Goal: Contribute content: Contribute content

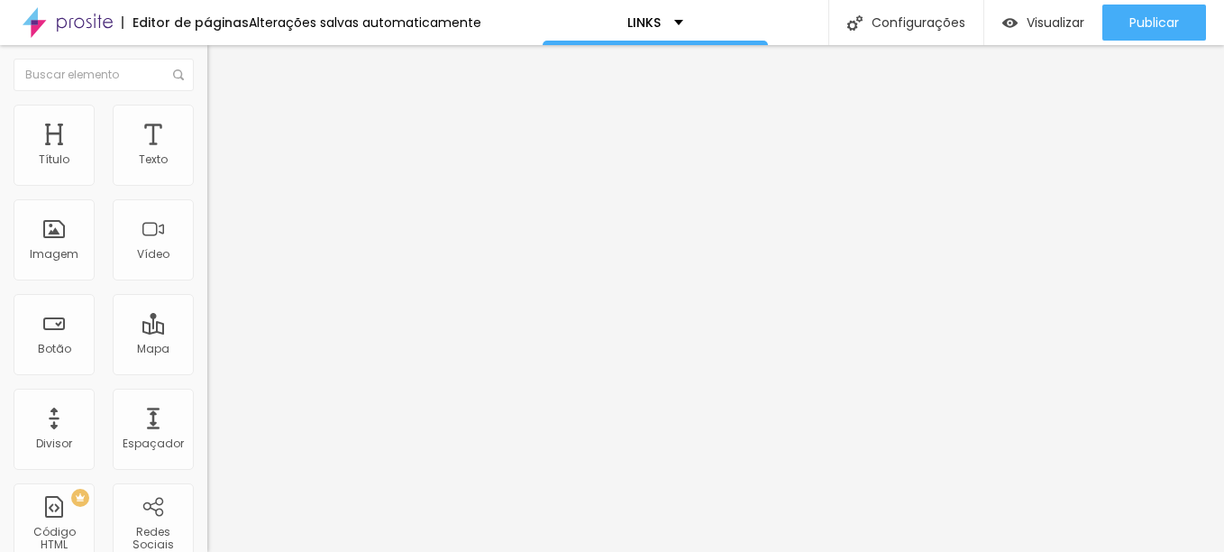
click at [207, 371] on input "[URL][DOMAIN_NAME]" at bounding box center [315, 362] width 216 height 18
paste input "[DOMAIN_NAME][URL]"
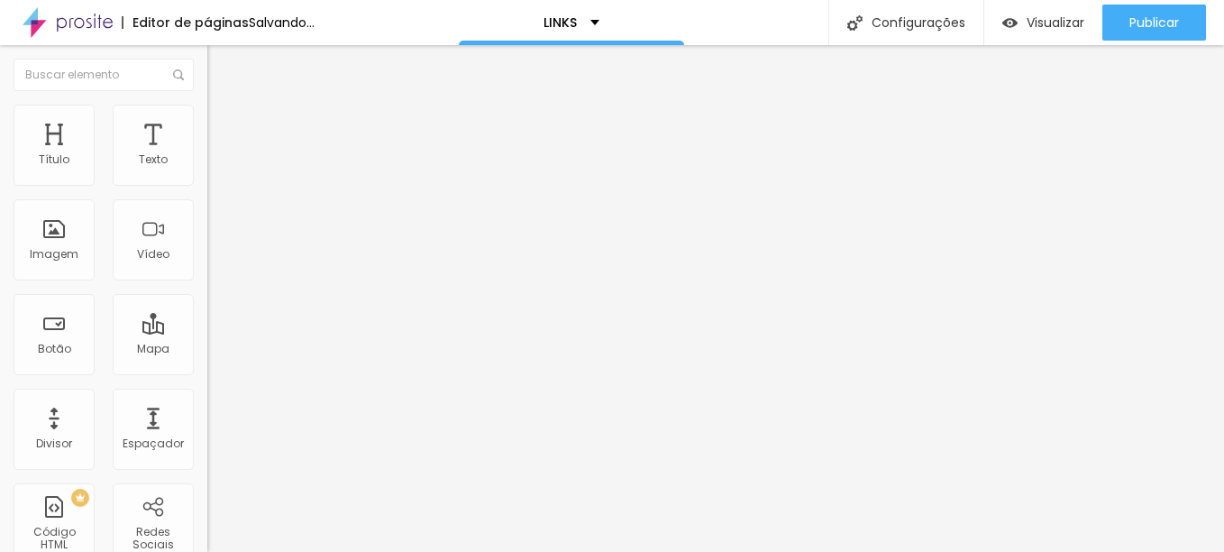
type input "[URL][DOMAIN_NAME]"
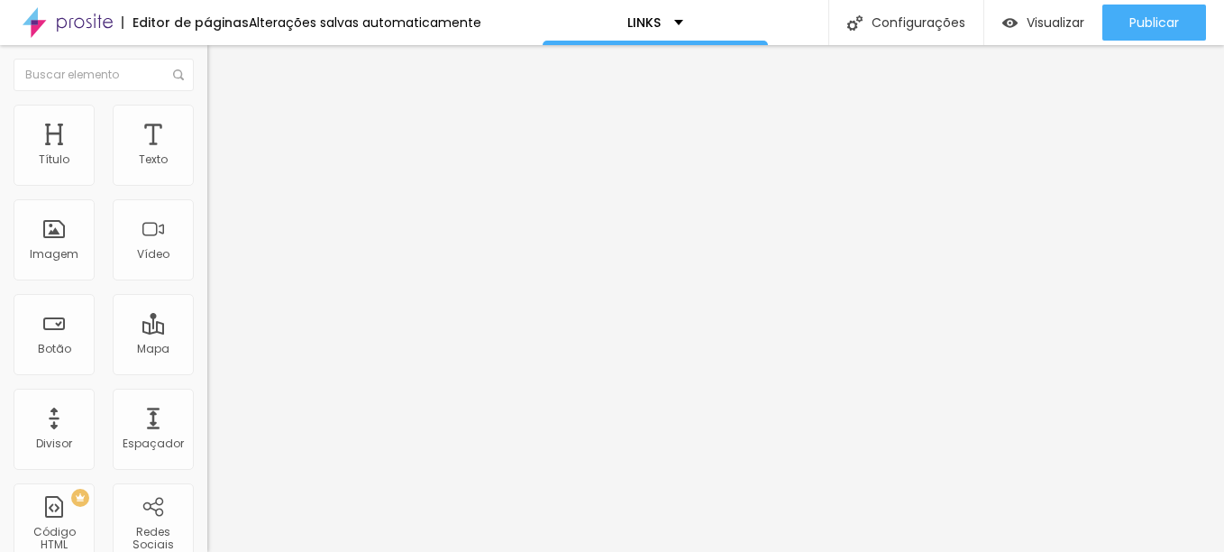
click at [207, 169] on input "ENSAIOS PARA PROFISSIONAIS" at bounding box center [315, 160] width 216 height 18
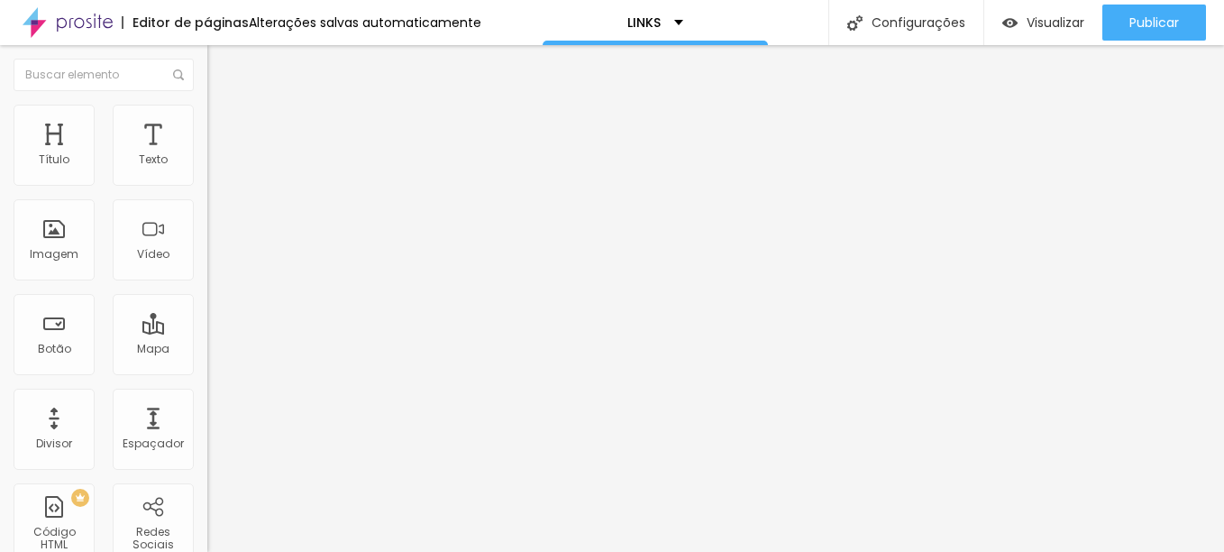
type input "[DATE] - A CASA DE [DATE]"
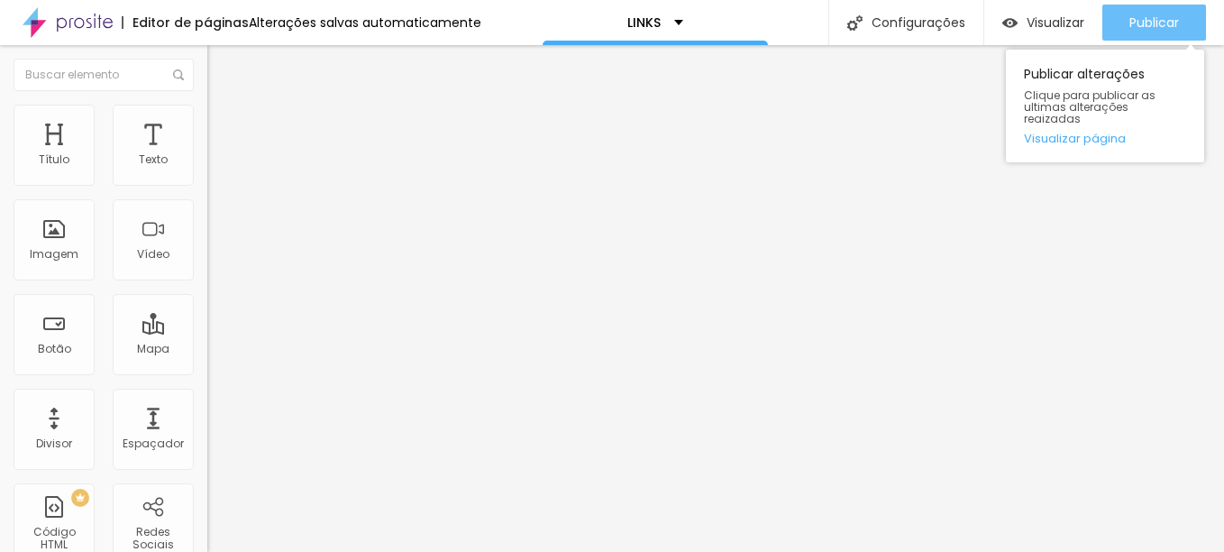
click at [1162, 18] on span "Publicar" at bounding box center [1154, 22] width 50 height 14
